Goal: Find specific page/section: Find specific page/section

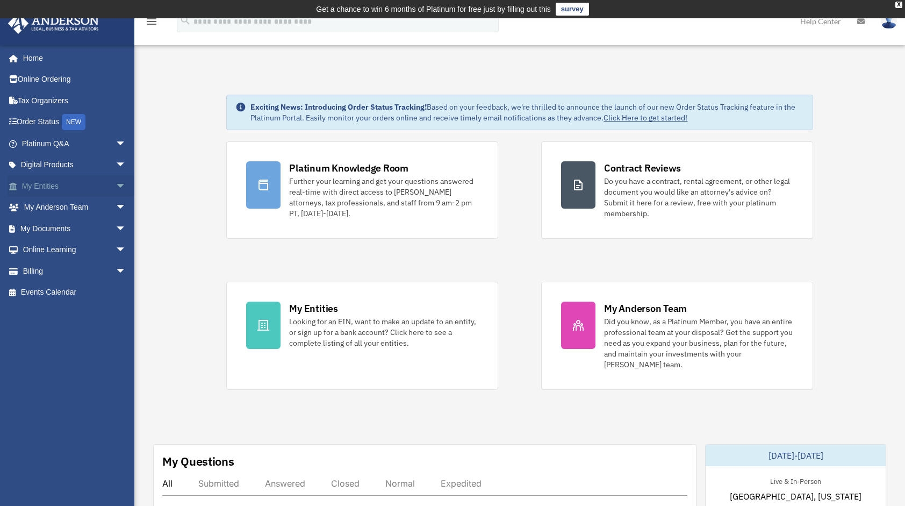
click at [116, 186] on span "arrow_drop_down" at bounding box center [126, 186] width 21 height 22
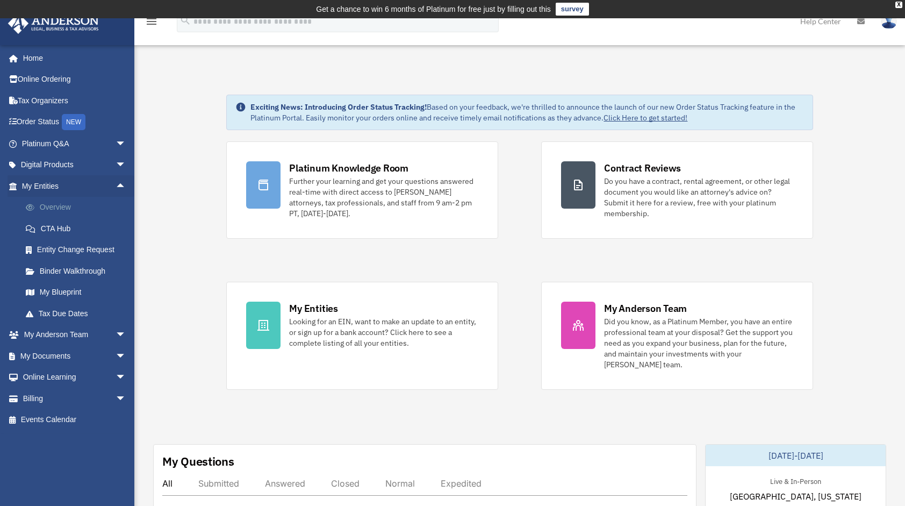
click at [59, 207] on link "Overview" at bounding box center [78, 207] width 127 height 21
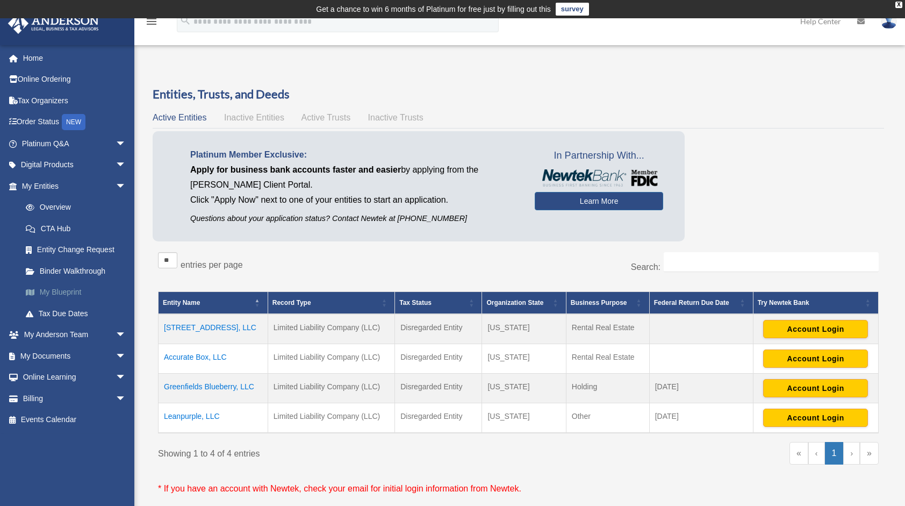
click at [61, 291] on link "My Blueprint" at bounding box center [78, 292] width 127 height 21
